Goal: Contribute content: Contribute content

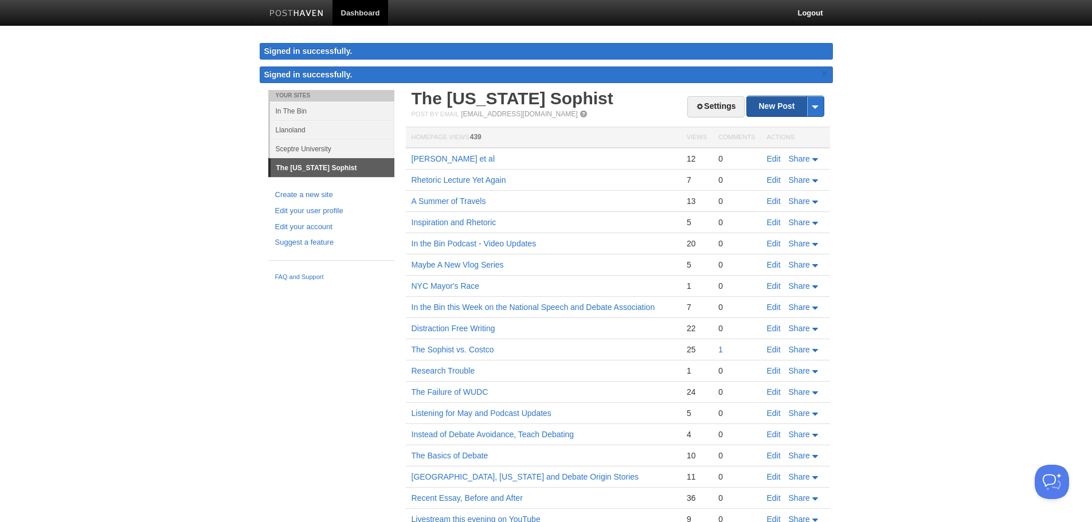
click at [773, 108] on link "New Post" at bounding box center [785, 106] width 76 height 20
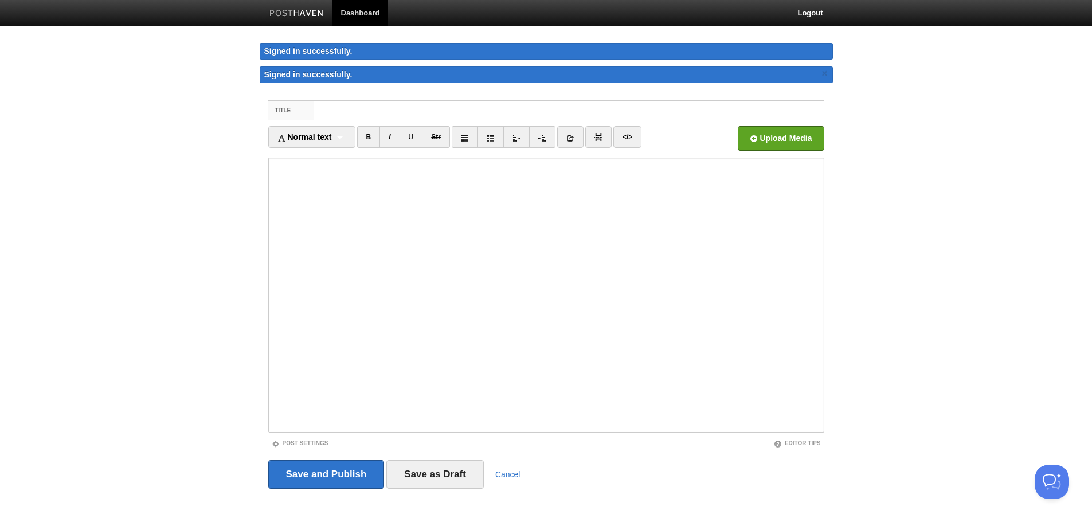
click at [541, 119] on input "Title" at bounding box center [569, 110] width 510 height 18
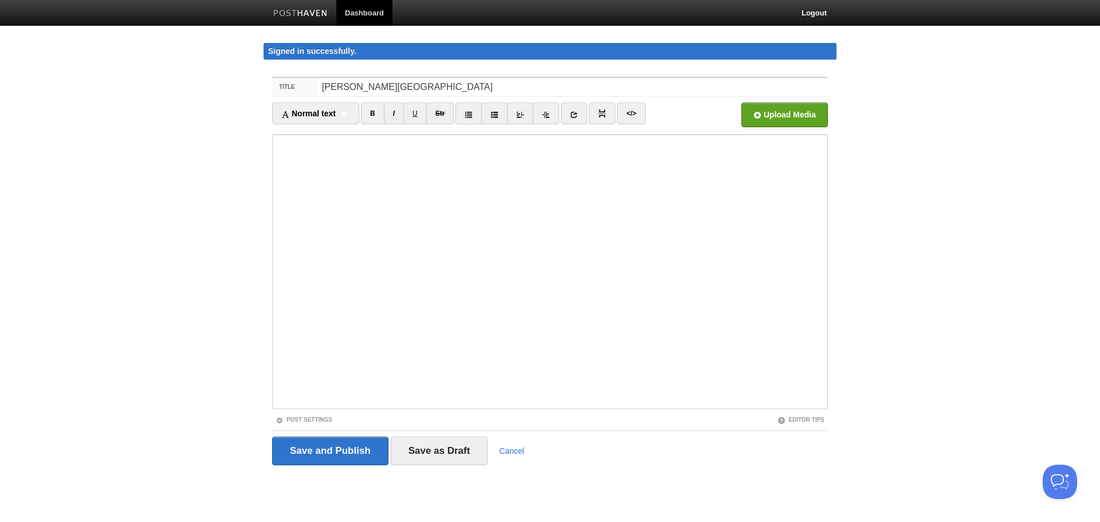
type input "[PERSON_NAME][GEOGRAPHIC_DATA]"
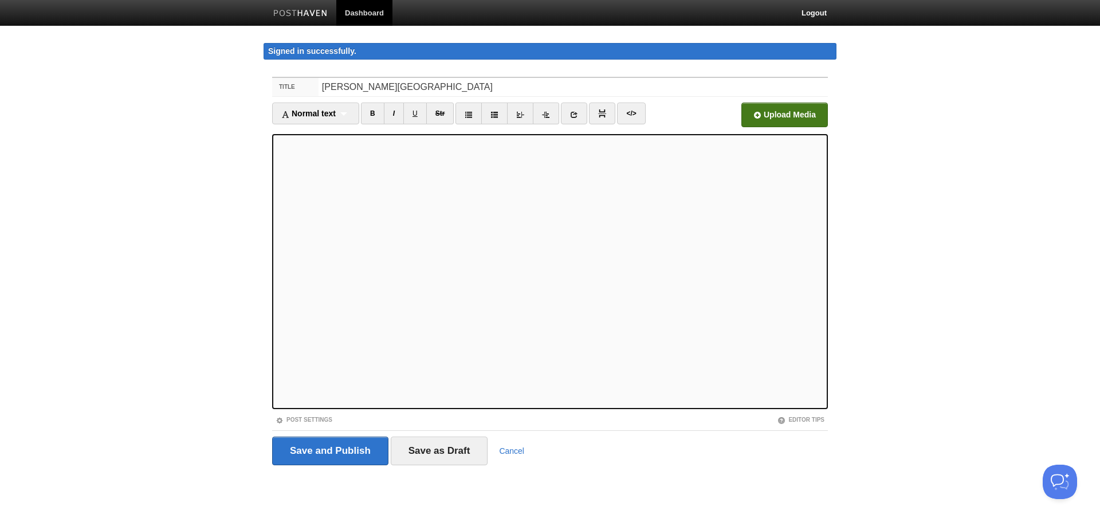
click at [781, 115] on input "file" at bounding box center [439, 118] width 868 height 58
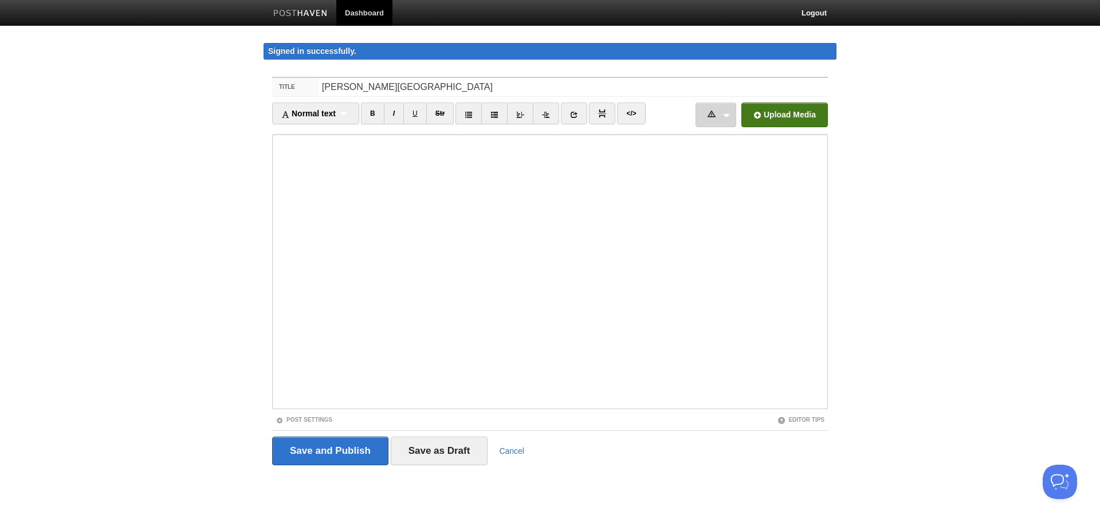
click at [724, 113] on link "GX010336.MP4 228.94 MB Error File is too big Cancel" at bounding box center [716, 115] width 41 height 25
click at [727, 114] on link "GX010336.MP4 228.94 MB Error File is too big Cancel" at bounding box center [716, 115] width 41 height 25
click at [722, 113] on link "GX010336.MP4 228.94 MB Error File is too big Cancel" at bounding box center [716, 115] width 41 height 25
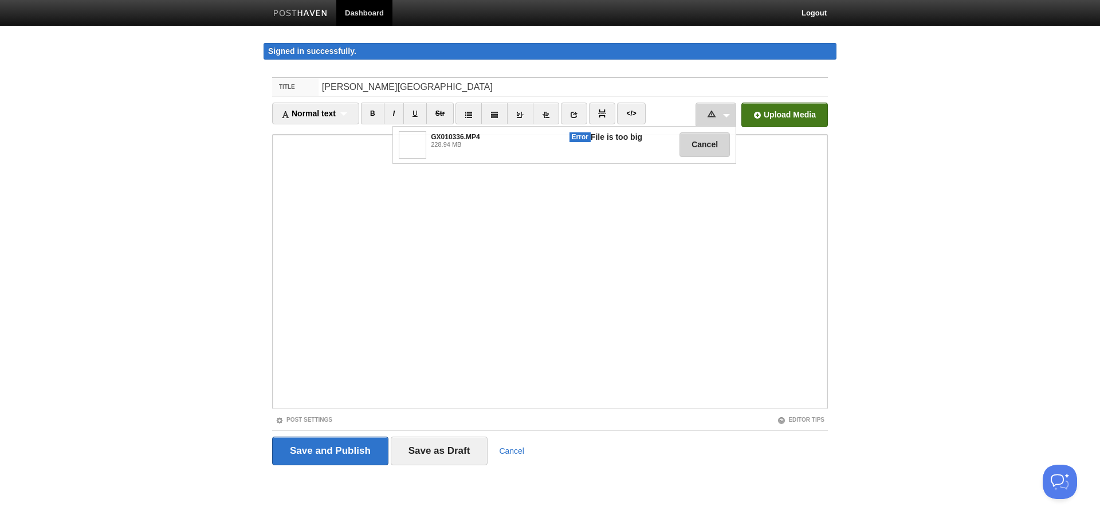
click at [712, 139] on button "Cancel" at bounding box center [705, 144] width 50 height 25
click at [728, 117] on link "GX010336.MP4 228.94 MB Error File is too big Cancel" at bounding box center [716, 115] width 41 height 25
click at [432, 136] on h4 "GX010336.MP4 228.94 MB" at bounding box center [481, 140] width 111 height 18
click at [724, 125] on link "GX010336.MP4 228.94 MB Error File is too big Cancel" at bounding box center [716, 115] width 41 height 25
click at [696, 142] on button "Cancel" at bounding box center [705, 144] width 50 height 25
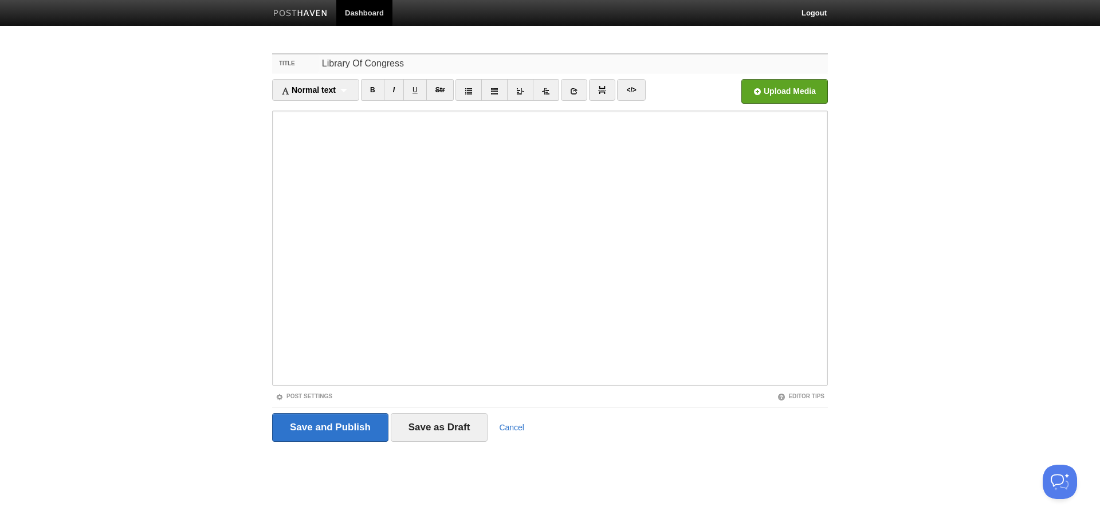
drag, startPoint x: 428, startPoint y: 60, endPoint x: 314, endPoint y: 61, distance: 114.6
click at [314, 61] on div "Title Library Of Congress" at bounding box center [550, 63] width 556 height 19
type input "[PERSON_NAME], Rhetorician"
click at [330, 426] on input "Save and Publish" at bounding box center [330, 427] width 116 height 29
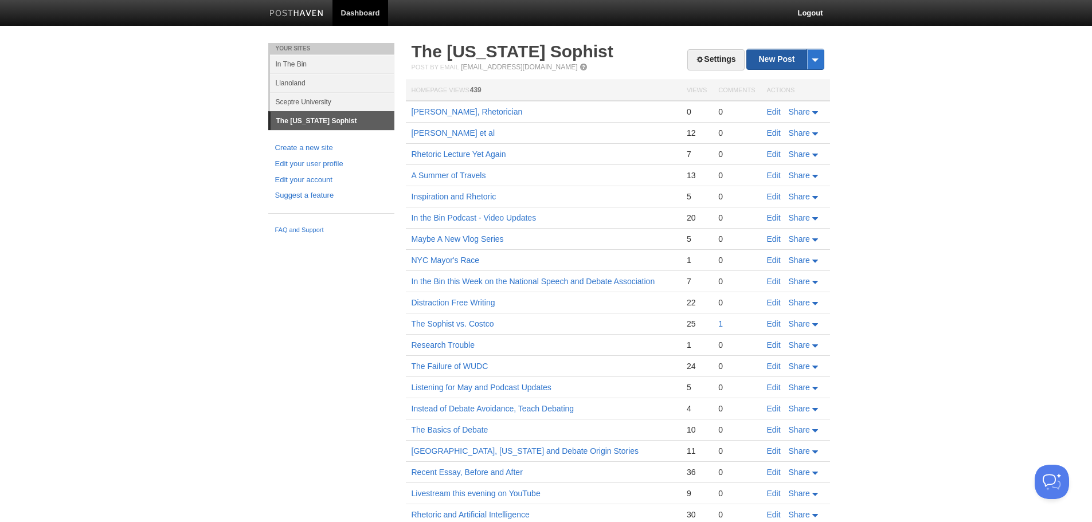
click at [771, 58] on link "New Post" at bounding box center [785, 59] width 76 height 20
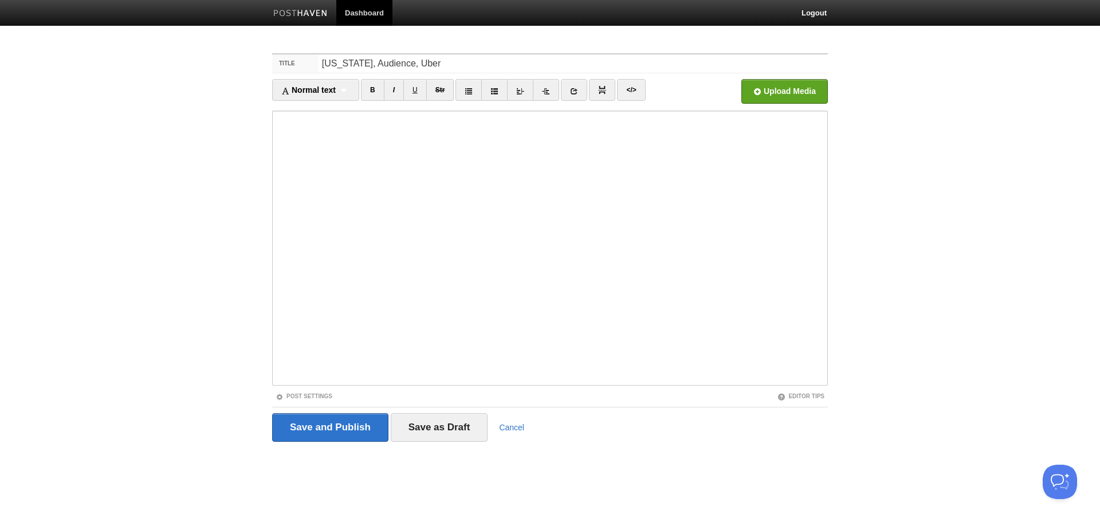
type input "[US_STATE], Audience, Uber"
click at [779, 87] on input "file" at bounding box center [439, 94] width 868 height 58
click at [319, 399] on link "Post Settings" at bounding box center [304, 396] width 57 height 6
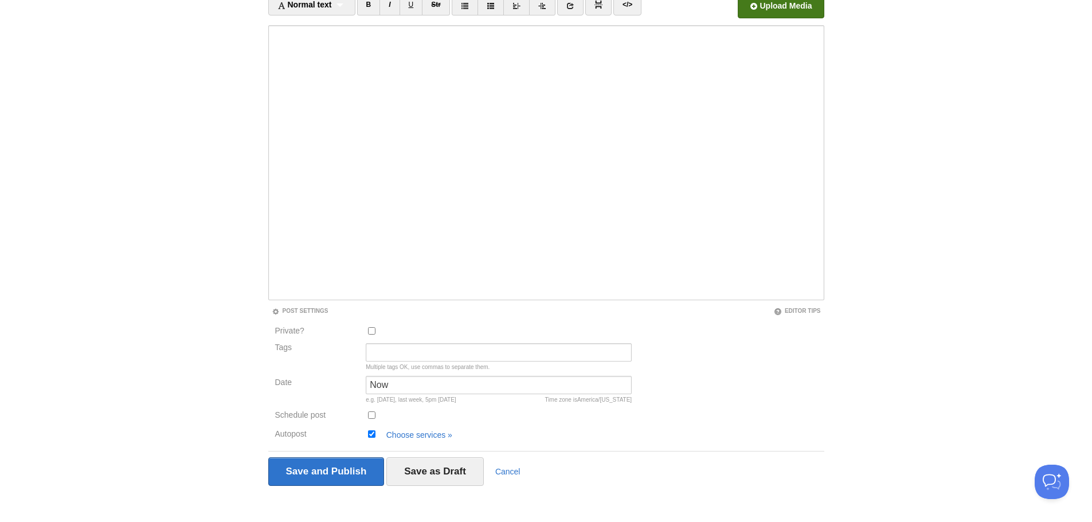
scroll to position [92, 0]
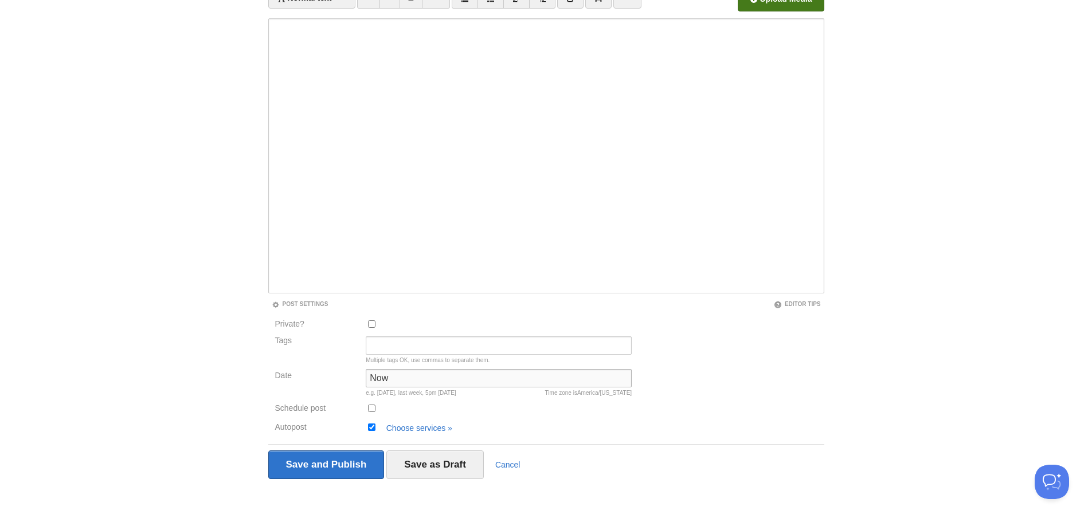
drag, startPoint x: 402, startPoint y: 381, endPoint x: 340, endPoint y: 366, distance: 63.7
click at [340, 366] on div "Private? Tags Multiple tags OK, use commas to separate them. Date Now Time zone…" at bounding box center [453, 377] width 371 height 118
type input "[DATE] at 3:30PM"
click at [756, 377] on div "Private? Tags Multiple tags OK, use commas to separate them. Date [DATE] at 3:3…" at bounding box center [546, 377] width 556 height 118
click at [373, 410] on input "Schedule post" at bounding box center [371, 408] width 7 height 7
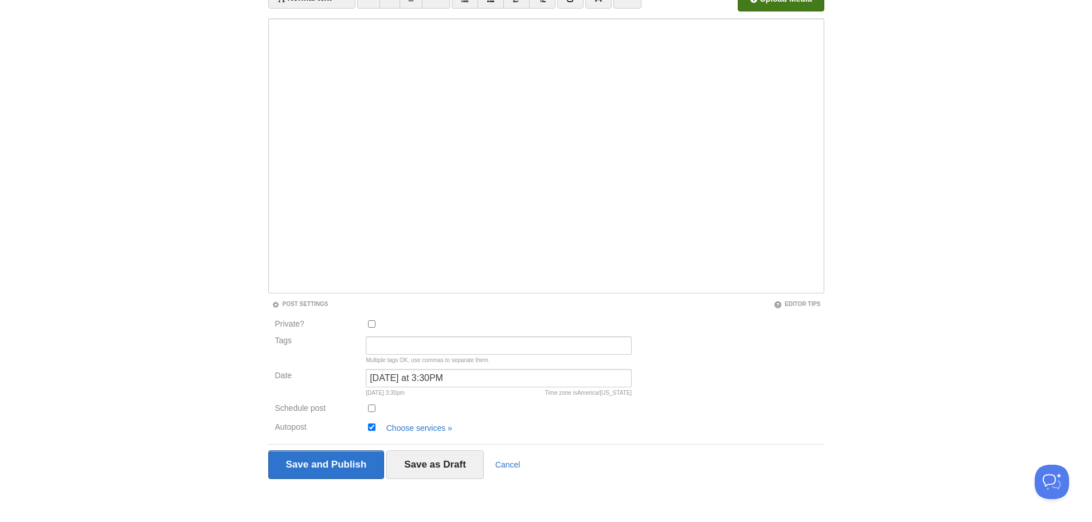
checkbox input "true"
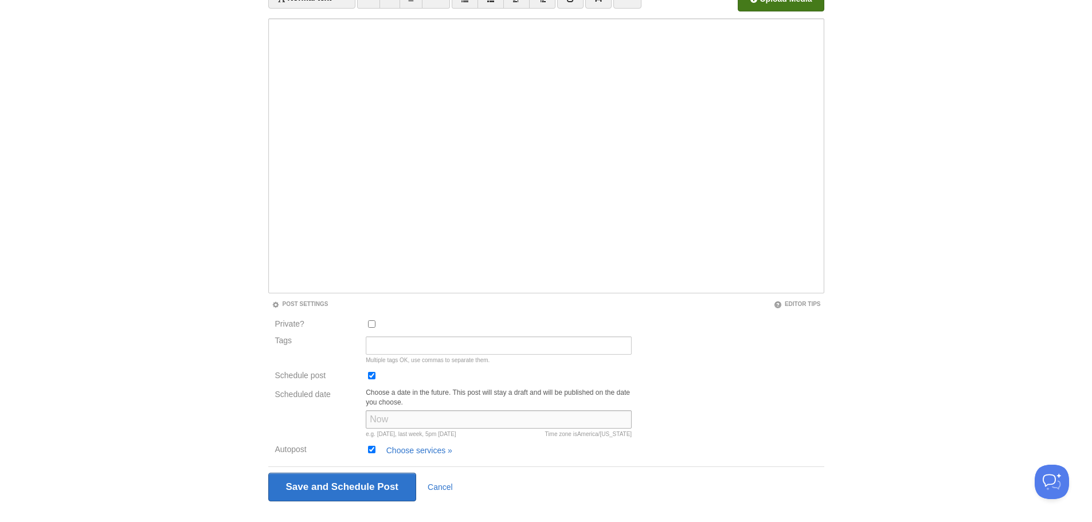
click at [549, 420] on input "Scheduled date" at bounding box center [499, 419] width 266 height 18
type input "[DATE] at 3:30PM"
click at [676, 447] on div "Private? Tags Multiple tags OK, use commas to separate them. Date [DATE] at 3:3…" at bounding box center [546, 388] width 556 height 140
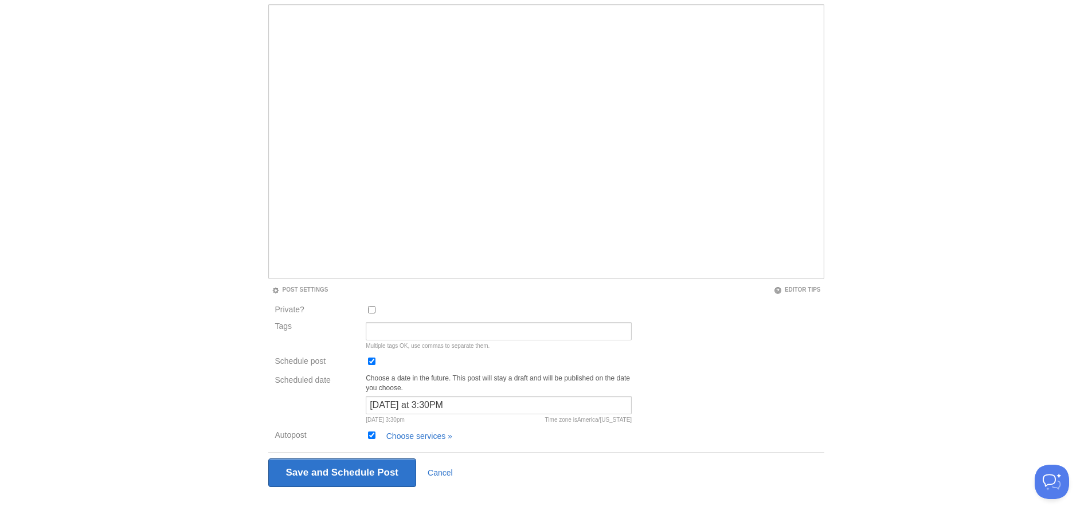
scroll to position [115, 0]
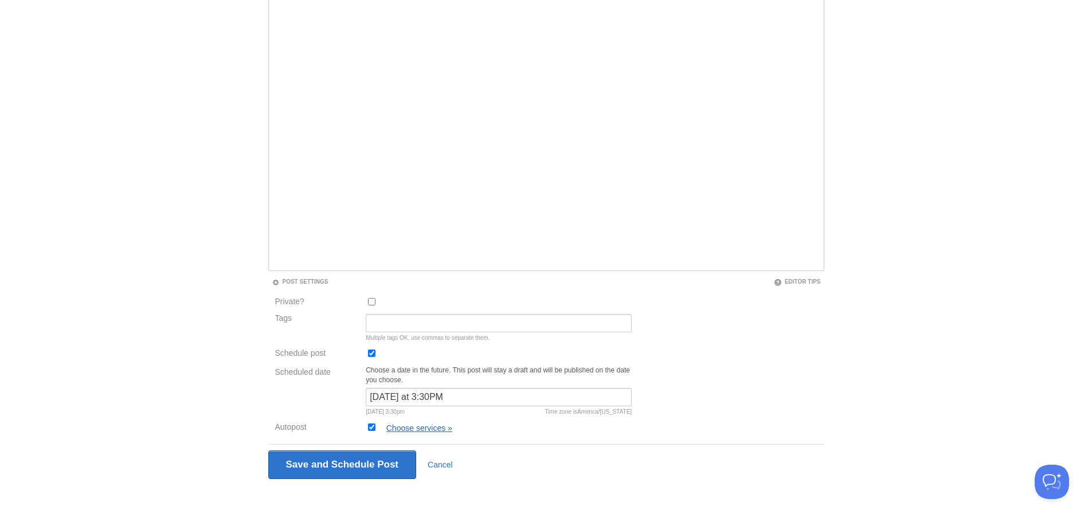
click at [426, 426] on link "Choose services »" at bounding box center [419, 428] width 66 height 9
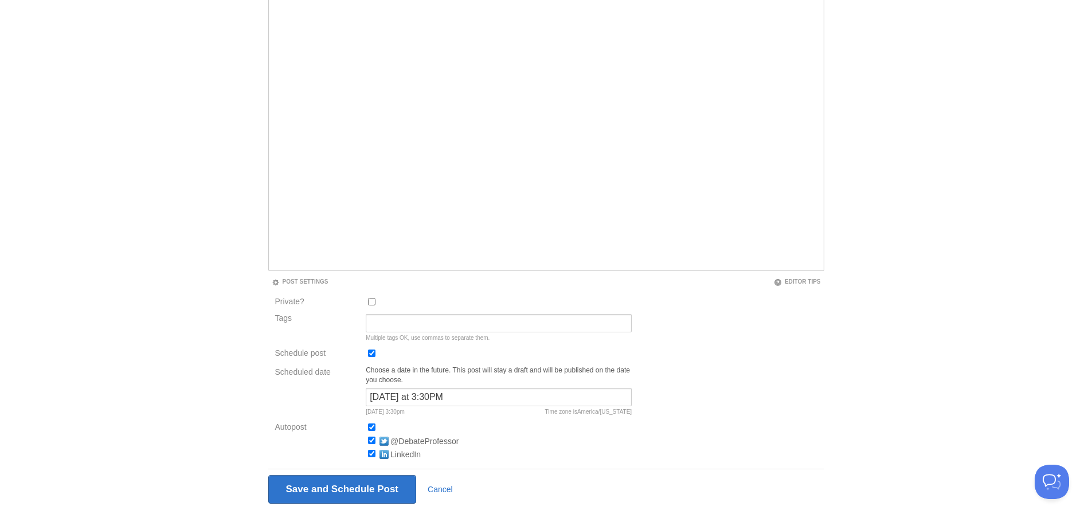
click at [371, 457] on label "LinkedIn" at bounding box center [393, 456] width 55 height 12
click at [371, 457] on input "LinkedIn" at bounding box center [371, 453] width 7 height 7
checkbox input "false"
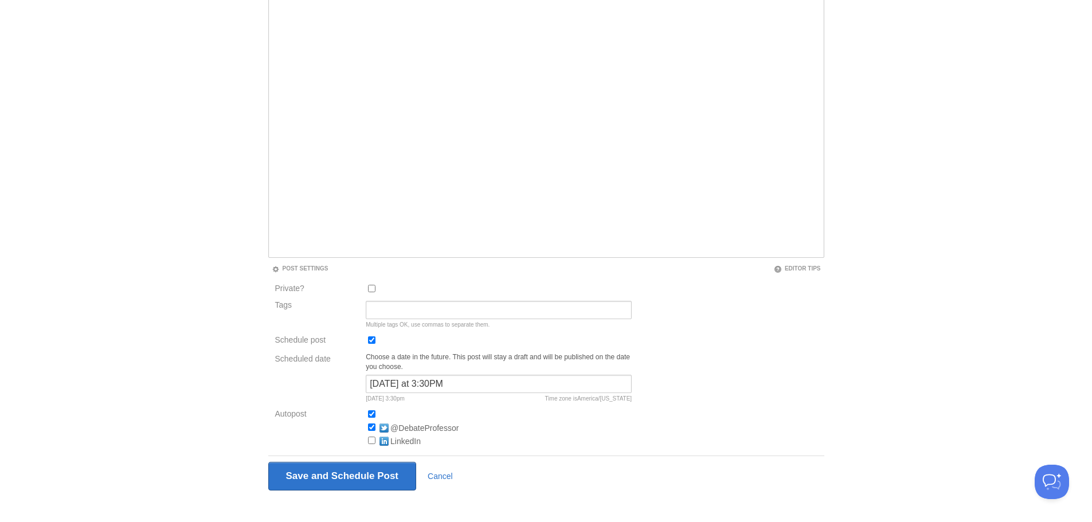
scroll to position [139, 0]
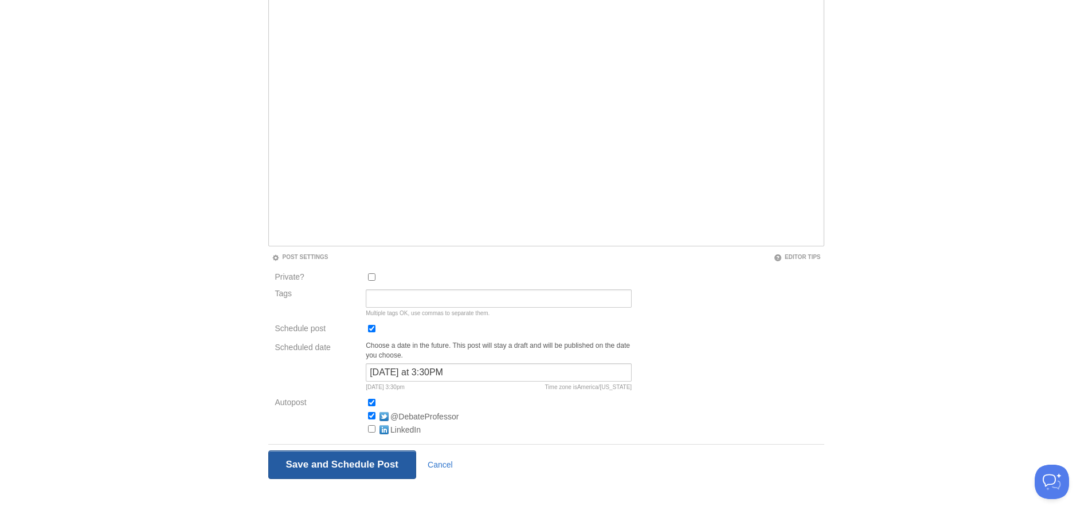
click at [315, 466] on input "Save and Publish" at bounding box center [342, 464] width 148 height 29
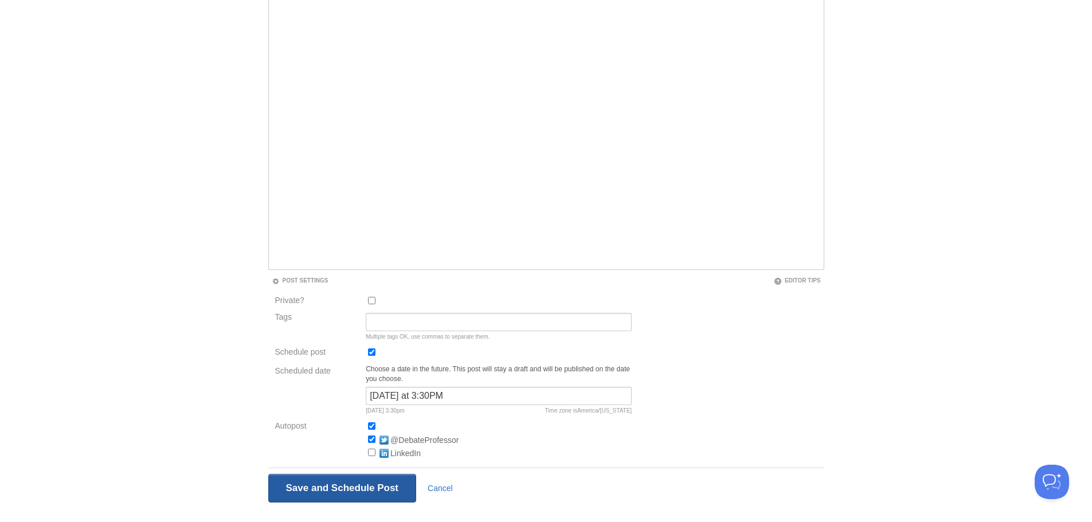
scroll to position [43, 0]
